Goal: Transaction & Acquisition: Obtain resource

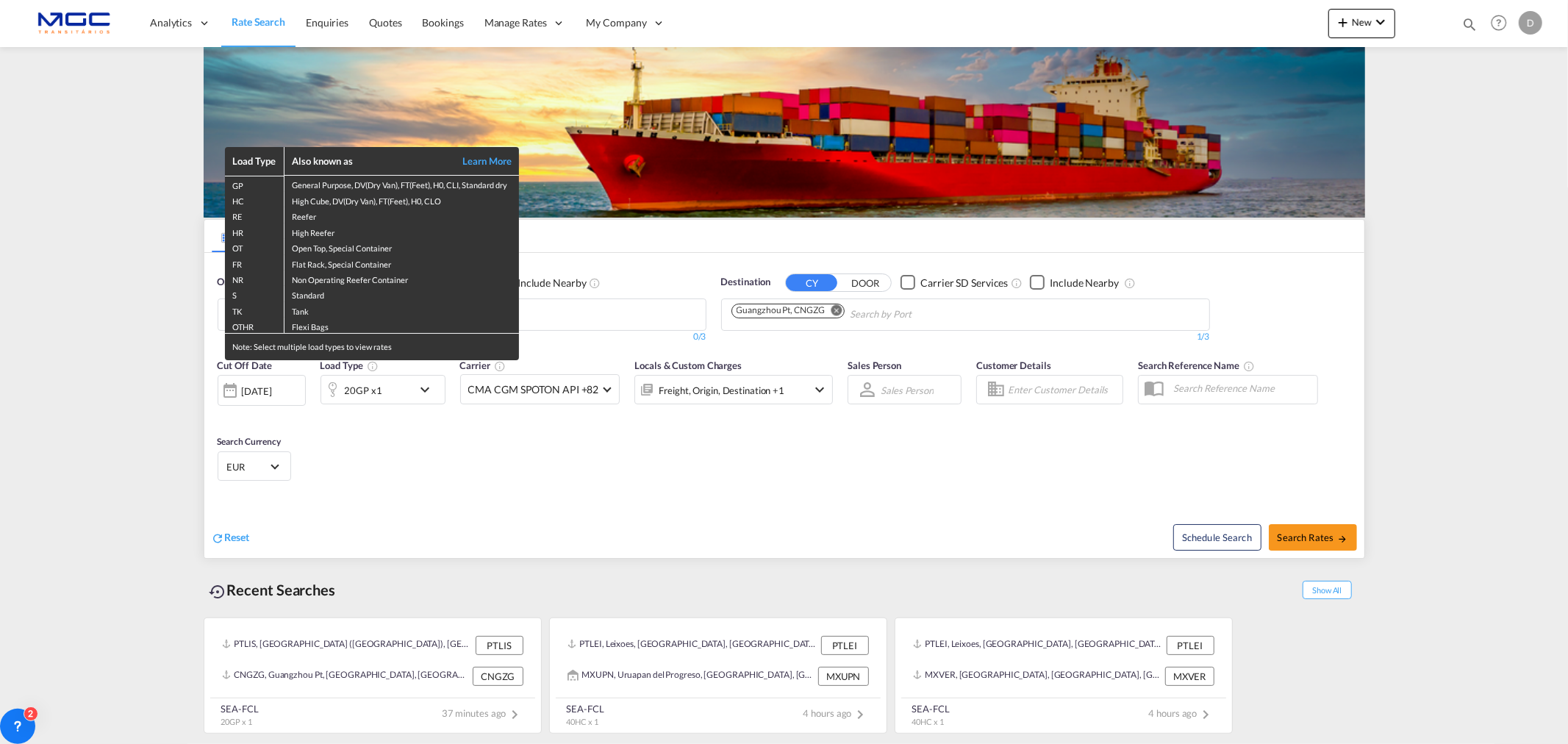
click at [181, 392] on div "Load Type Also known as Learn More GP General Purpose, DV(Dry Van), FT(Feet), H…" at bounding box center [784, 372] width 1568 height 744
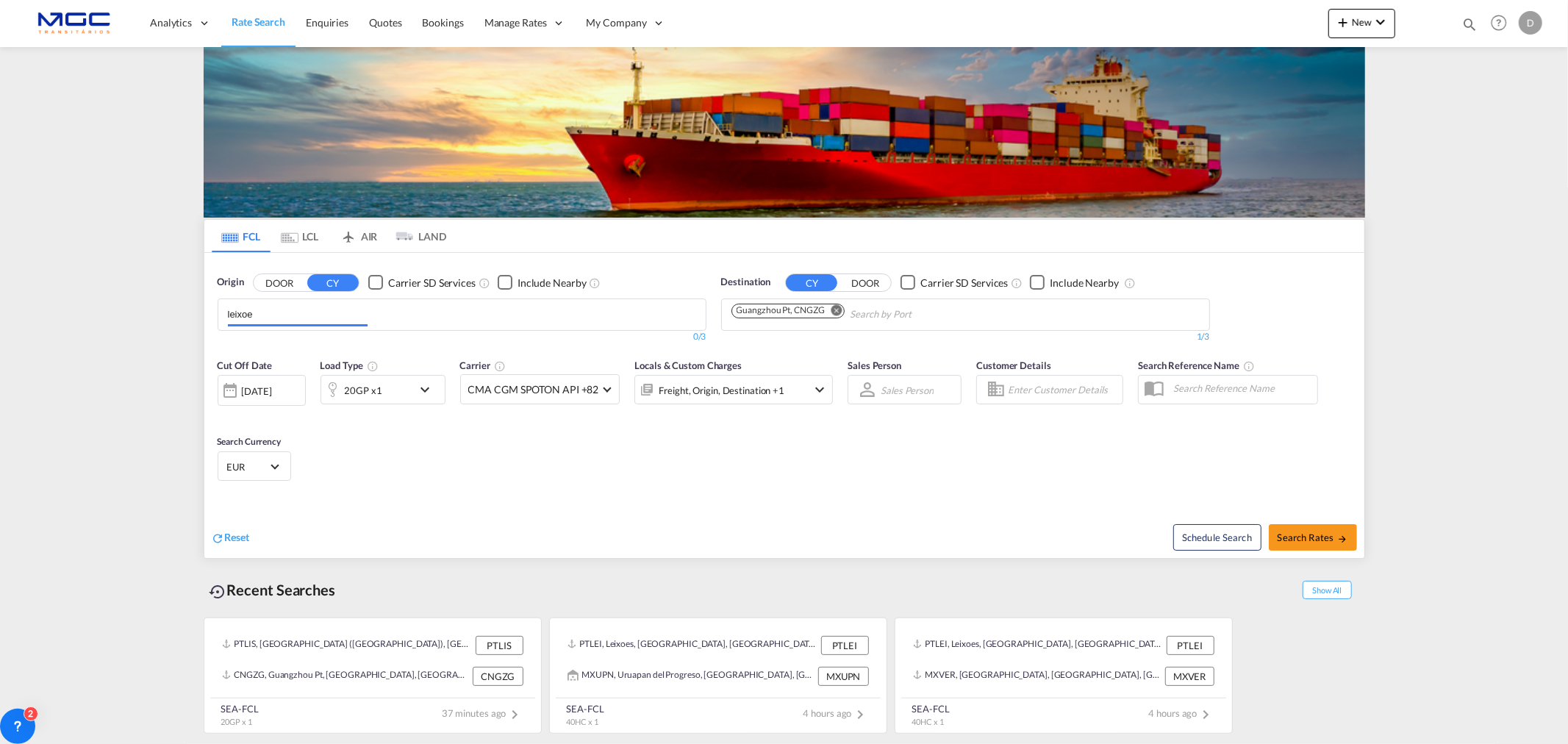
click at [287, 319] on input "leixoe" at bounding box center [297, 315] width 139 height 24
type input "l"
type input "leixoe"
click at [371, 338] on div "Leixoe s Portugal PTLEI" at bounding box center [341, 348] width 279 height 44
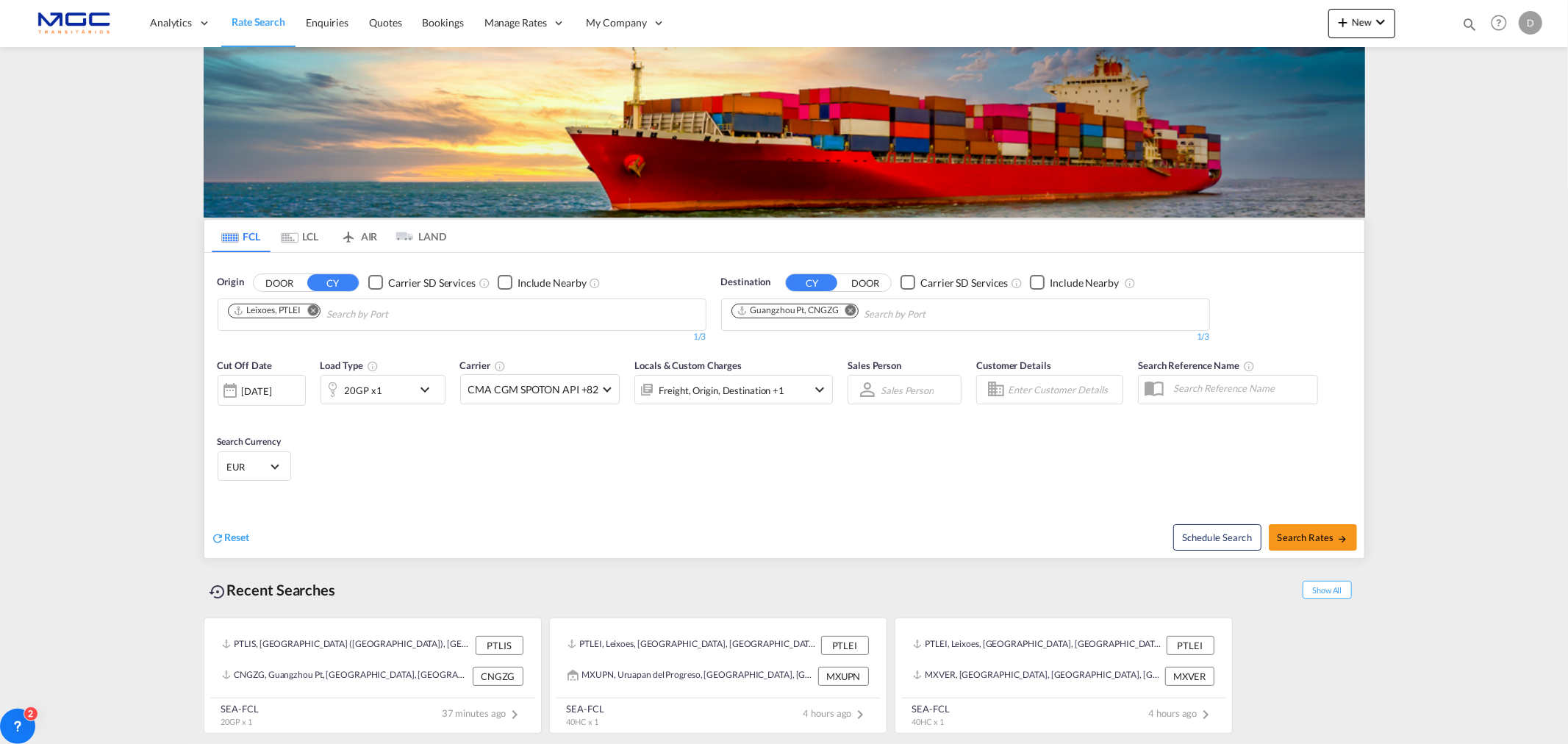
click at [849, 313] on md-icon "Remove" at bounding box center [850, 309] width 11 height 11
type input "[GEOGRAPHIC_DATA]"
click at [780, 386] on div "Doha [GEOGRAPHIC_DATA] [GEOGRAPHIC_DATA]" at bounding box center [845, 392] width 279 height 44
click at [1299, 540] on span "Search Rates" at bounding box center [1312, 538] width 71 height 12
type input "PTLEI to QADOH / [DATE]"
